Goal: Information Seeking & Learning: Find specific fact

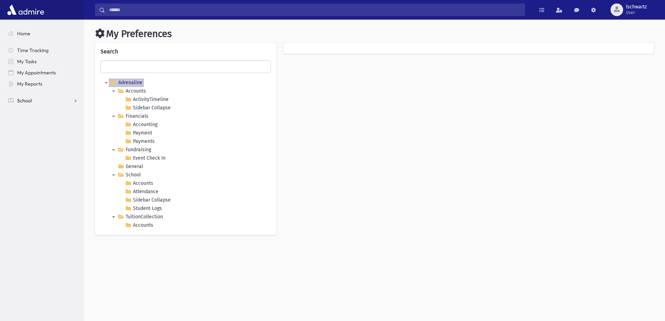
click at [13, 100] on span at bounding box center [10, 100] width 5 height 6
click at [641, 11] on span "User" at bounding box center [636, 13] width 21 height 6
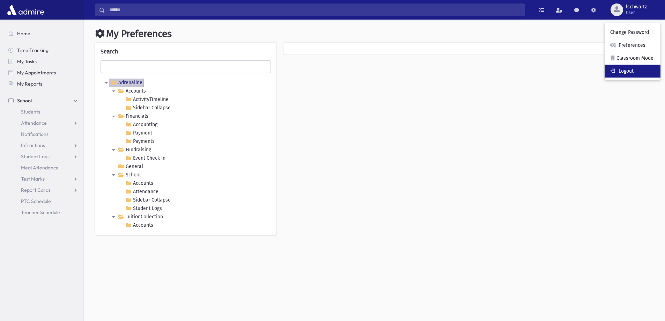
click at [632, 68] on link "Logout" at bounding box center [633, 71] width 56 height 13
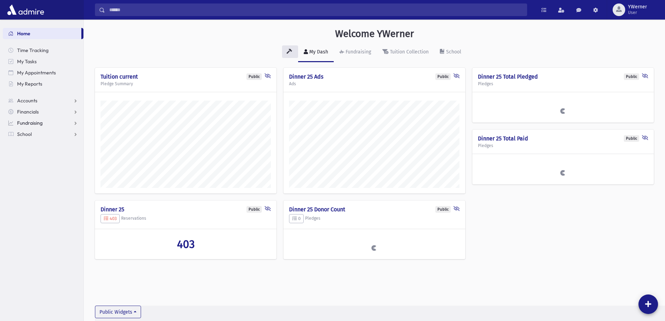
scroll to position [317, 581]
click at [32, 134] on link "School" at bounding box center [43, 133] width 81 height 11
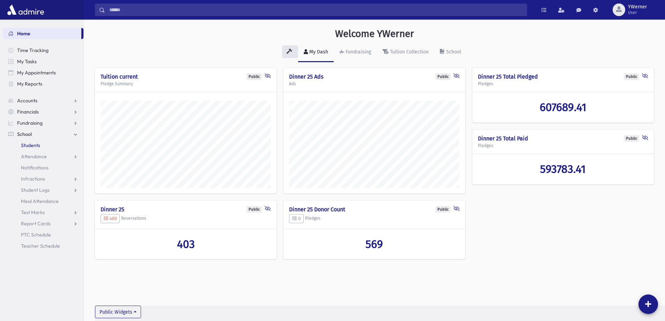
click at [30, 143] on span "Students" at bounding box center [30, 145] width 19 height 6
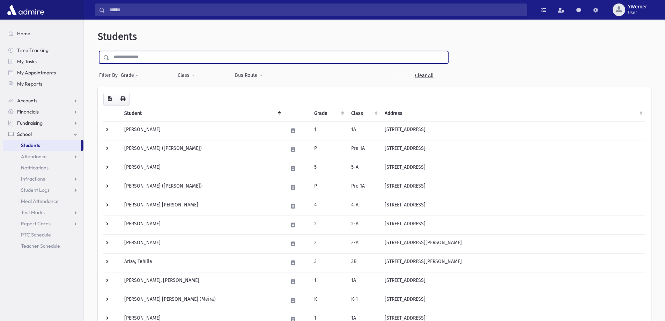
click at [138, 54] on input "text" at bounding box center [278, 57] width 339 height 13
type input "*********"
click at [98, 51] on input "submit" at bounding box center [108, 55] width 20 height 9
